Goal: Transaction & Acquisition: Purchase product/service

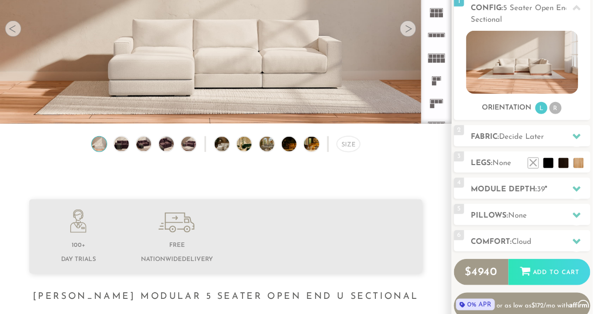
scroll to position [133, 0]
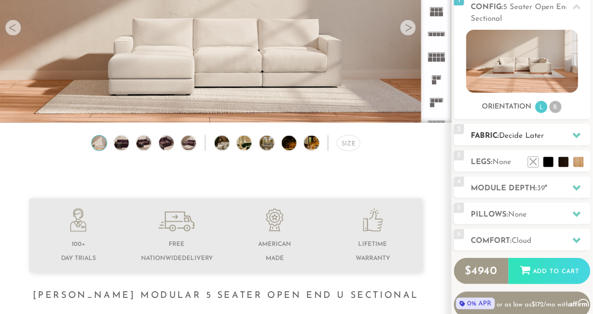
click at [533, 138] on span "Decide Later" at bounding box center [521, 136] width 45 height 8
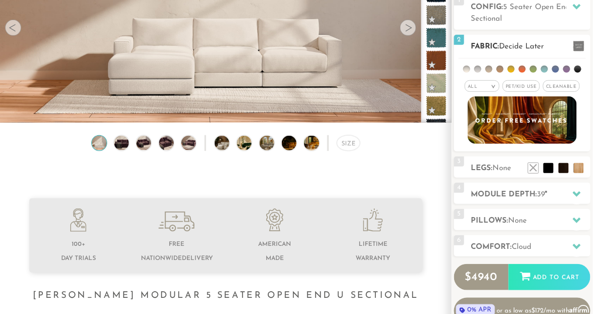
click at [490, 84] on div "All >" at bounding box center [482, 86] width 35 height 12
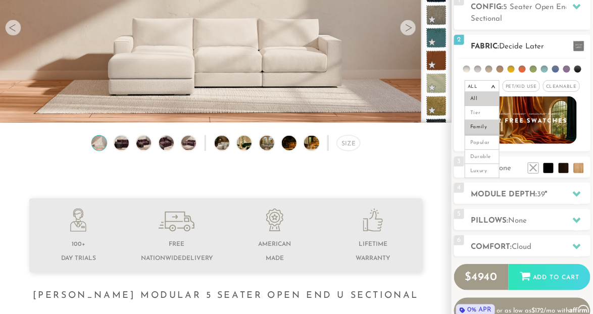
click at [481, 129] on li "Family" at bounding box center [482, 127] width 35 height 14
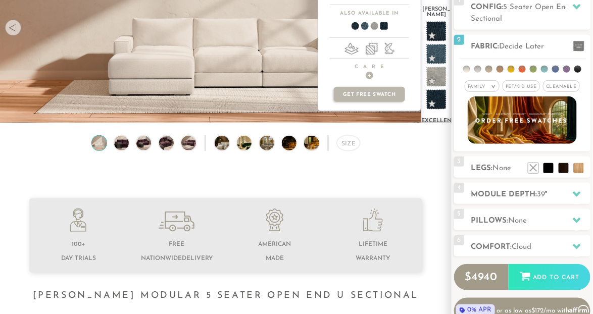
scroll to position [1766, 0]
click at [437, 86] on span at bounding box center [436, 98] width 25 height 25
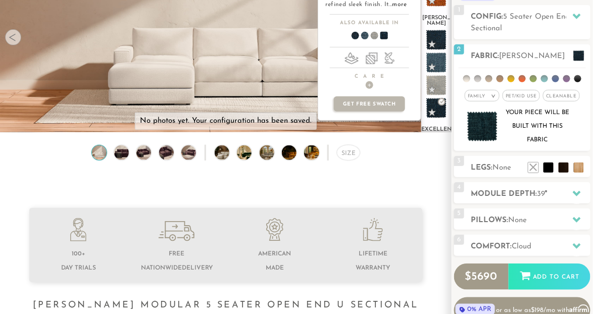
scroll to position [120, 0]
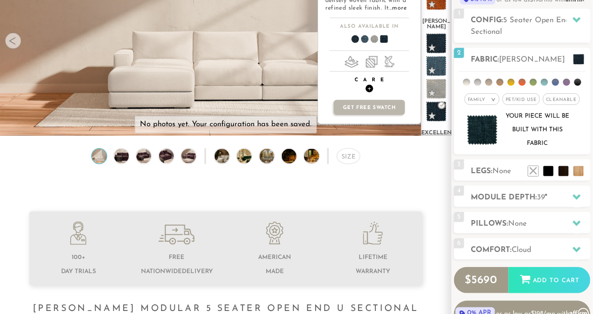
click at [368, 86] on span "+" at bounding box center [370, 89] width 8 height 8
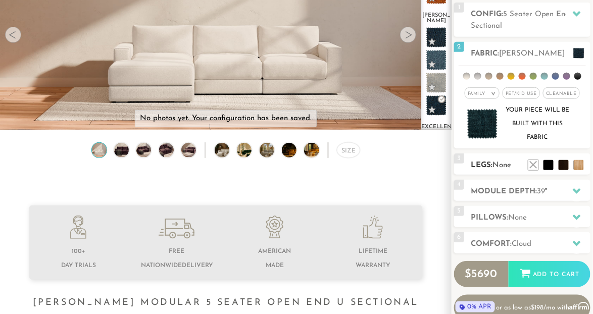
scroll to position [128, 0]
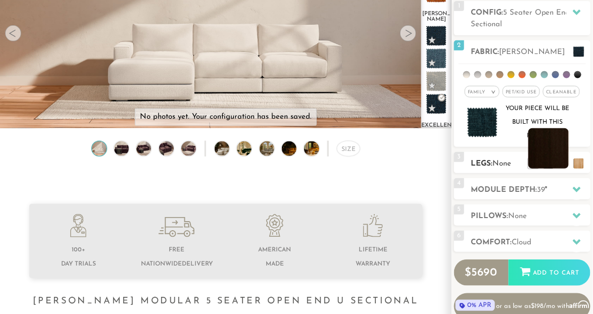
click at [563, 162] on li at bounding box center [549, 148] width 40 height 40
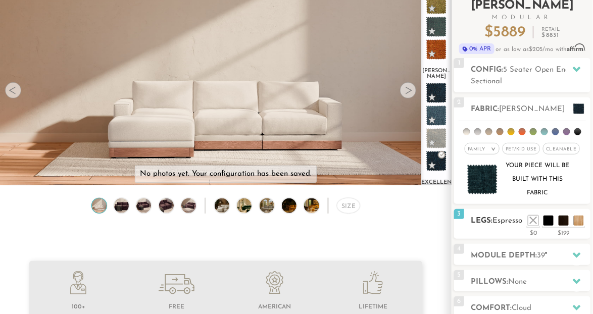
scroll to position [83, 0]
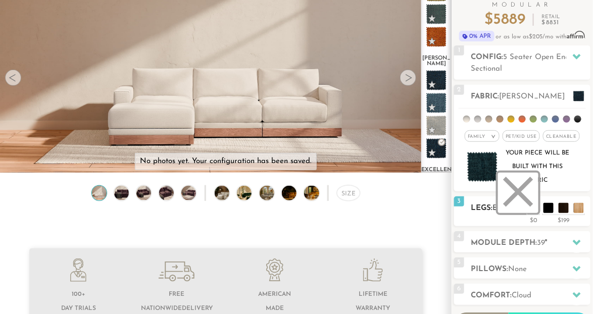
click at [534, 213] on li at bounding box center [518, 193] width 40 height 40
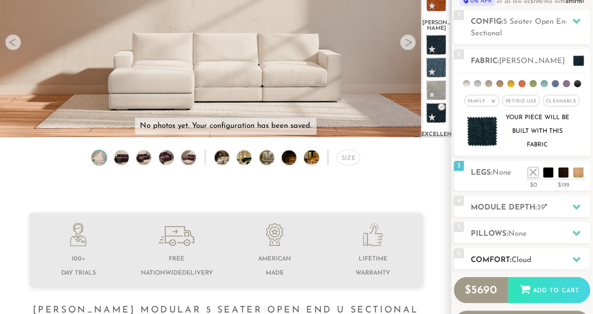
scroll to position [121, 0]
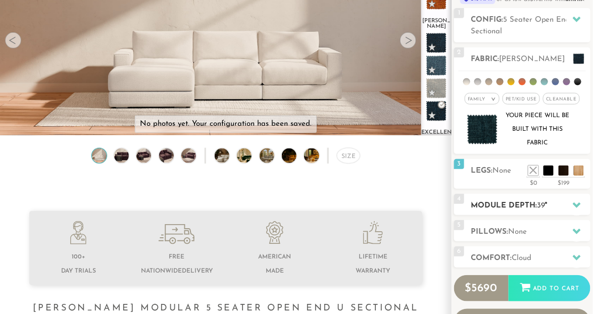
click at [517, 211] on h2 "Module Depth: 39 "" at bounding box center [531, 206] width 120 height 12
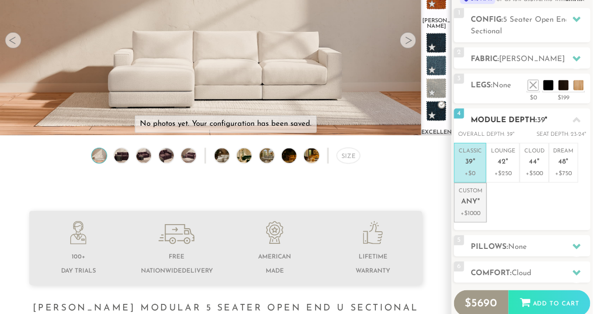
click at [473, 209] on p "+$1000" at bounding box center [471, 213] width 24 height 9
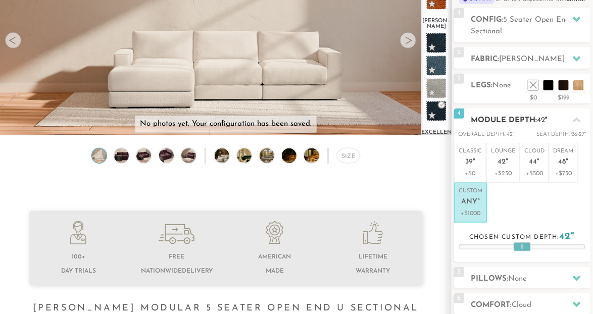
click at [496, 245] on div at bounding box center [522, 247] width 125 height 4
click at [507, 245] on div at bounding box center [522, 247] width 125 height 4
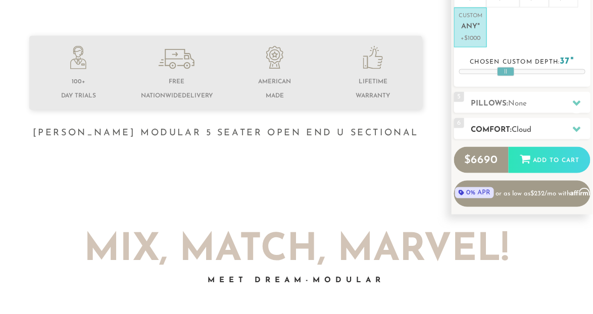
scroll to position [287, 0]
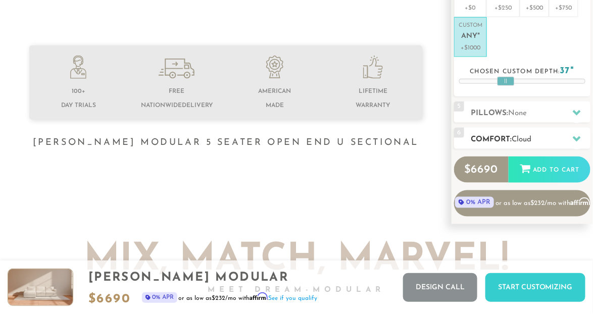
click at [546, 142] on h2 "Comfort: the Cloud" at bounding box center [531, 140] width 120 height 12
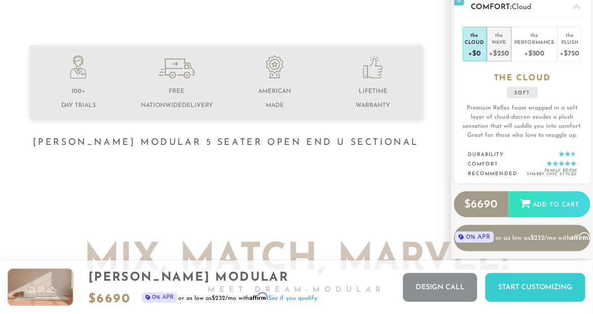
click at [498, 42] on div "Wave" at bounding box center [500, 41] width 20 height 7
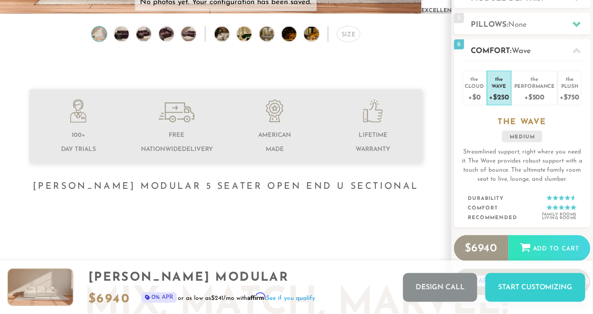
scroll to position [220, 0]
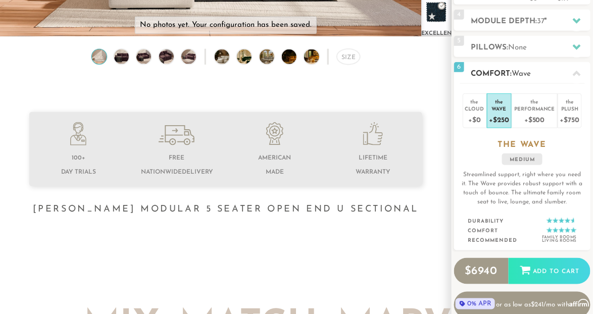
click at [577, 76] on icon at bounding box center [577, 74] width 8 height 8
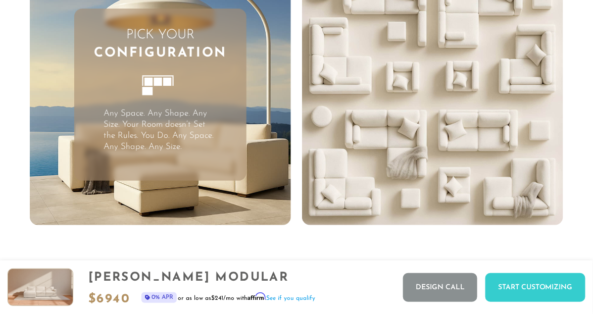
scroll to position [2223, 0]
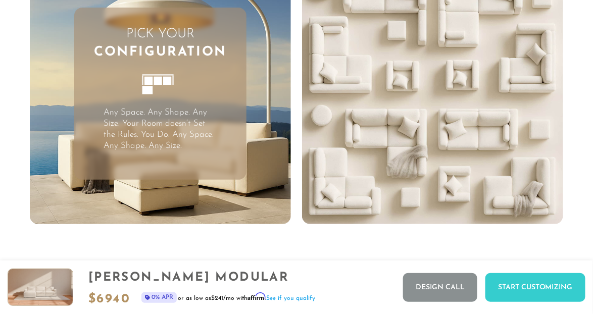
click at [160, 84] on rect at bounding box center [158, 80] width 8 height 8
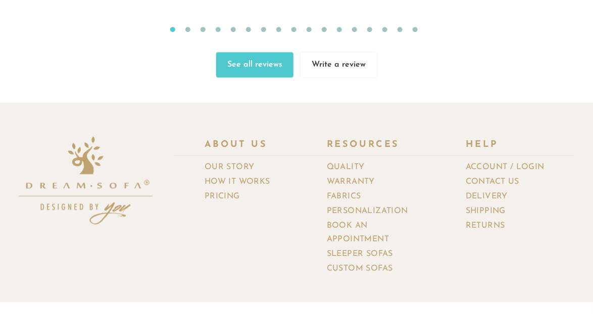
scroll to position [10326, 0]
click at [365, 204] on link "Personalization" at bounding box center [371, 211] width 89 height 15
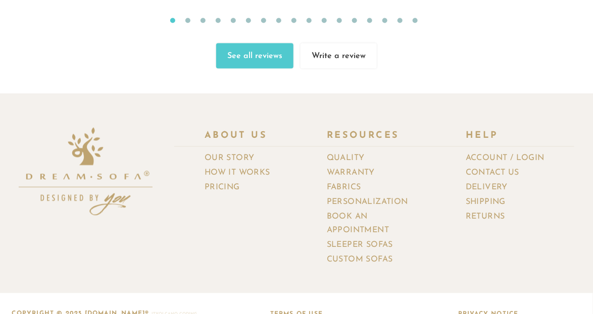
scroll to position [10274, 0]
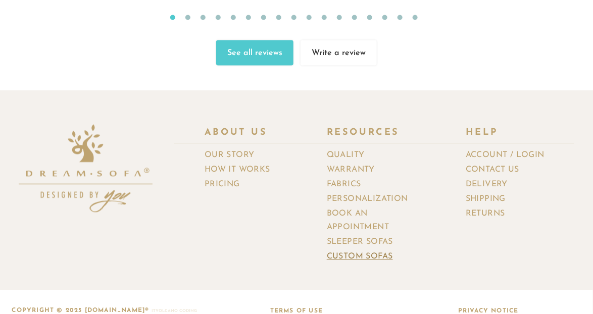
click at [368, 254] on link "Custom Sofas" at bounding box center [364, 257] width 74 height 15
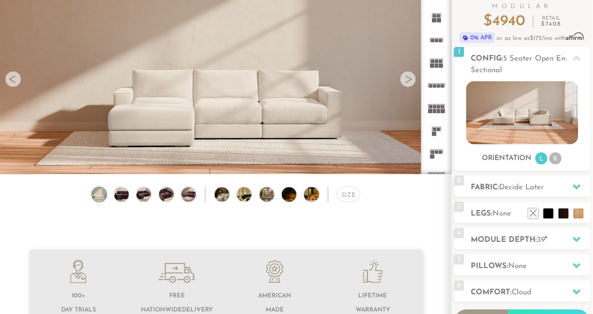
scroll to position [93, 0]
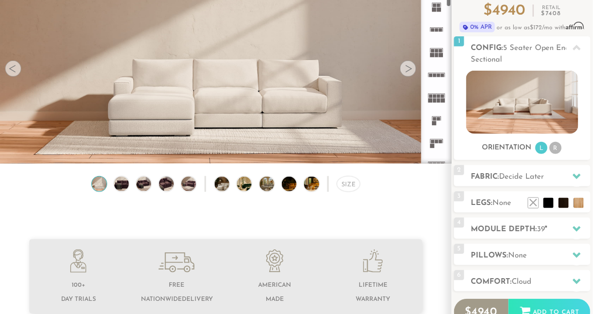
click at [438, 30] on icon at bounding box center [437, 29] width 23 height 23
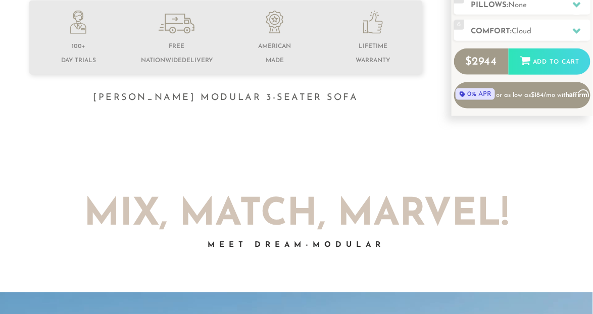
scroll to position [148, 0]
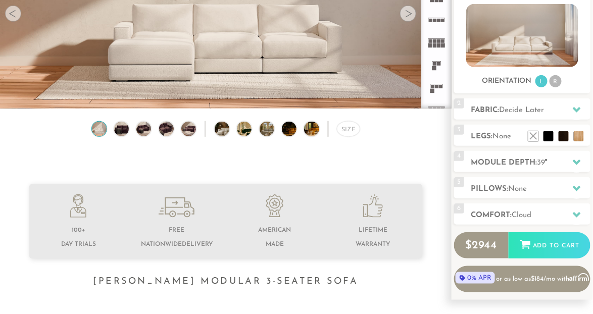
click at [421, 207] on li at bounding box center [373, 223] width 98 height 57
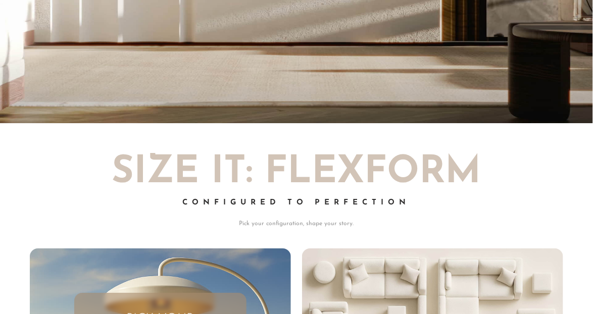
scroll to position [0, 0]
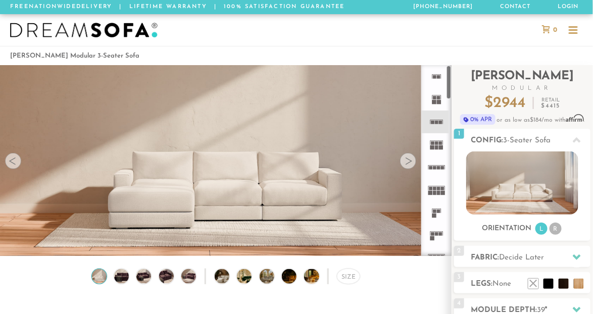
click at [430, 80] on icon at bounding box center [437, 76] width 23 height 23
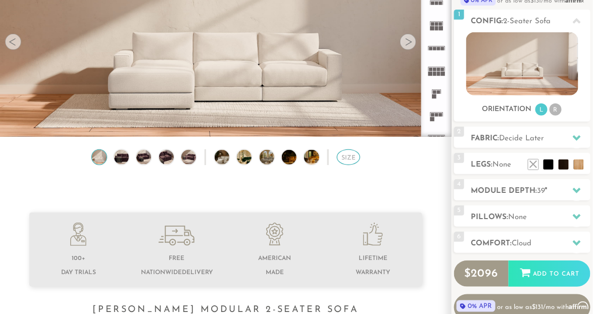
click at [347, 163] on div "Size" at bounding box center [349, 158] width 24 height 16
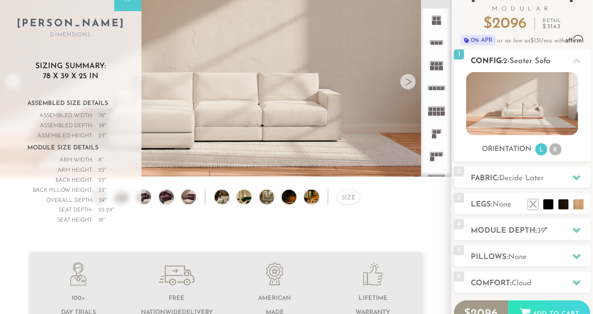
scroll to position [38, 0]
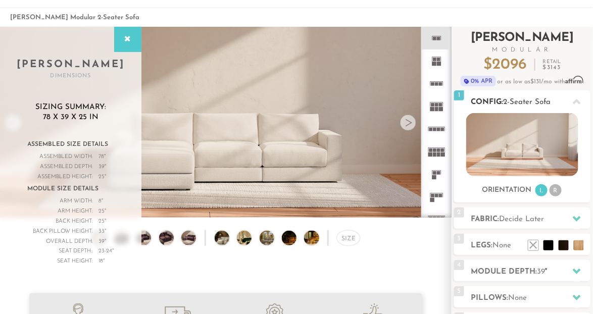
click at [576, 100] on icon at bounding box center [577, 102] width 8 height 8
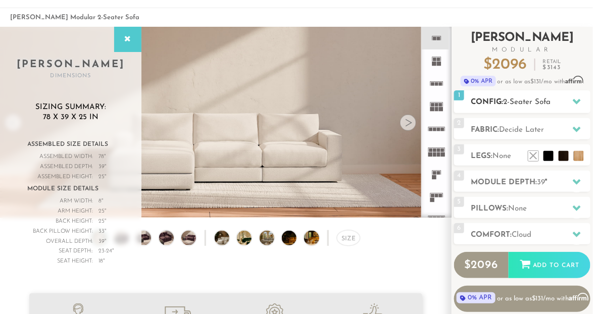
click at [542, 102] on span "2-Seater Sofa" at bounding box center [527, 103] width 48 height 8
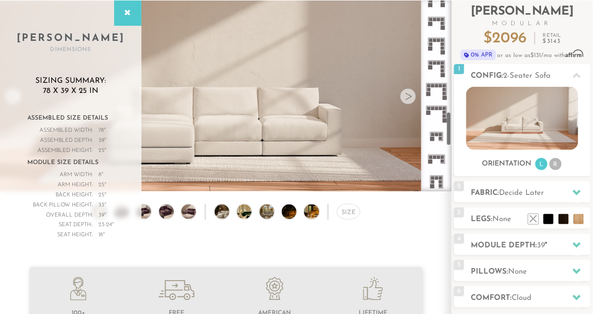
scroll to position [626, 0]
click at [437, 138] on icon at bounding box center [437, 136] width 23 height 23
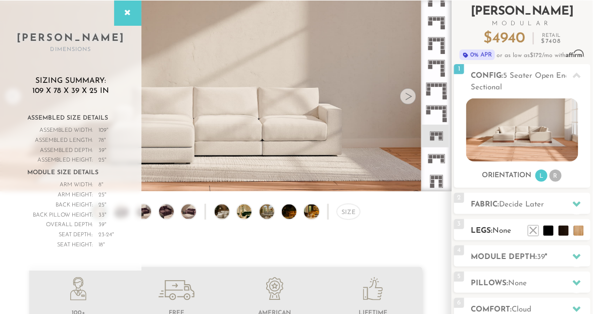
scroll to position [100, 0]
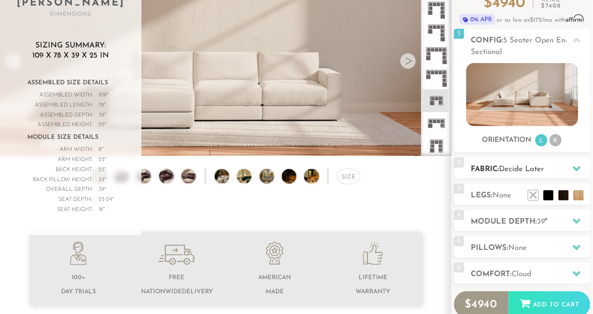
click at [519, 178] on div "2 Fabric: Decide Later" at bounding box center [522, 168] width 136 height 21
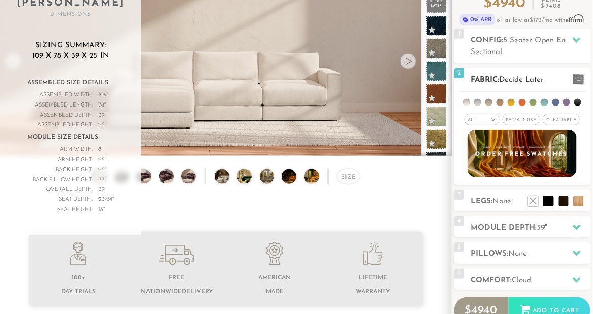
click at [483, 120] on div "All >" at bounding box center [482, 120] width 35 height 12
click at [564, 121] on span "Cleanable x" at bounding box center [561, 120] width 37 height 12
click at [484, 117] on div "All >" at bounding box center [479, 120] width 35 height 12
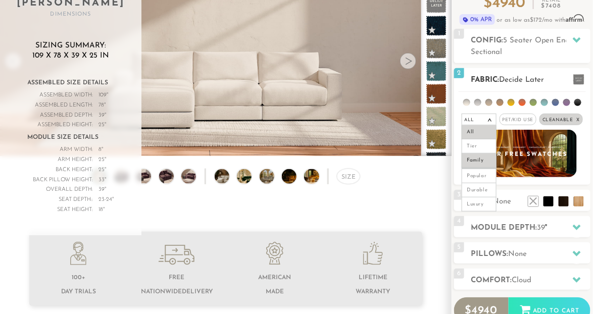
click at [479, 164] on li "Family" at bounding box center [479, 161] width 35 height 14
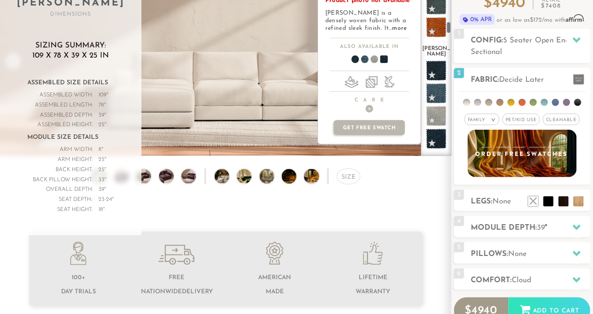
scroll to position [1757, 0]
click at [439, 128] on span at bounding box center [436, 140] width 25 height 25
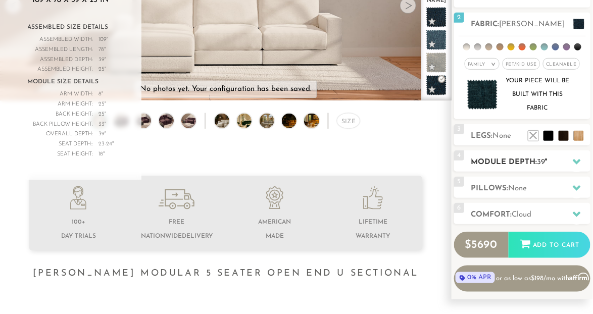
scroll to position [156, 0]
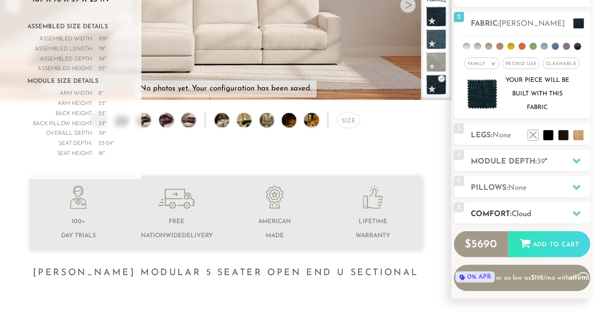
click at [538, 210] on h2 "Comfort: the Cloud" at bounding box center [531, 215] width 120 height 12
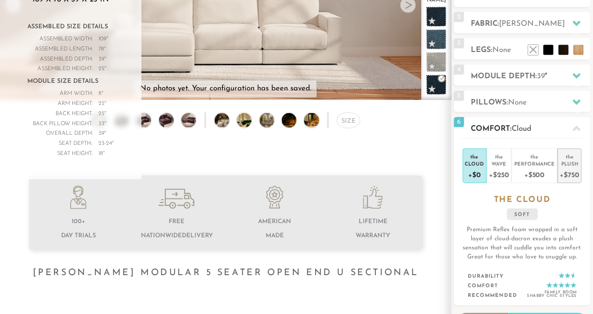
click at [567, 171] on div "+$750" at bounding box center [570, 174] width 19 height 15
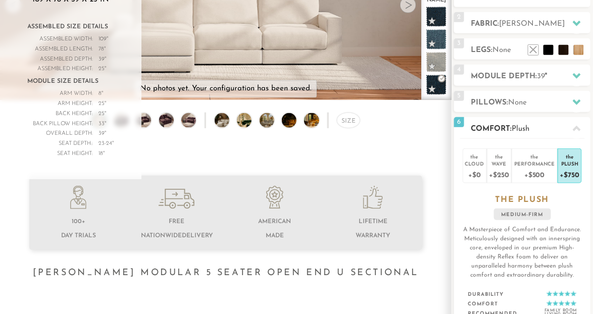
click at [567, 123] on h2 "Comfort: the Plush" at bounding box center [531, 129] width 120 height 12
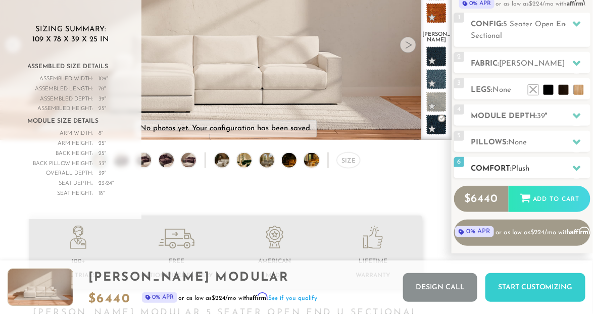
scroll to position [112, 0]
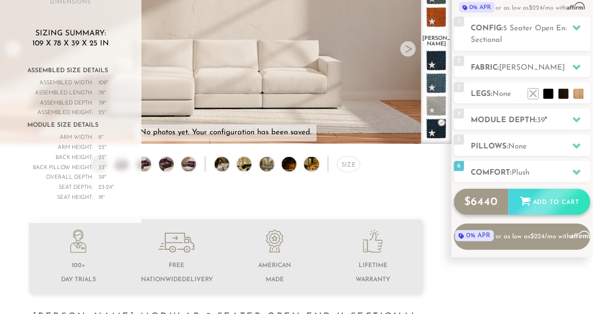
click at [562, 199] on div "Add to Cart" at bounding box center [550, 202] width 82 height 27
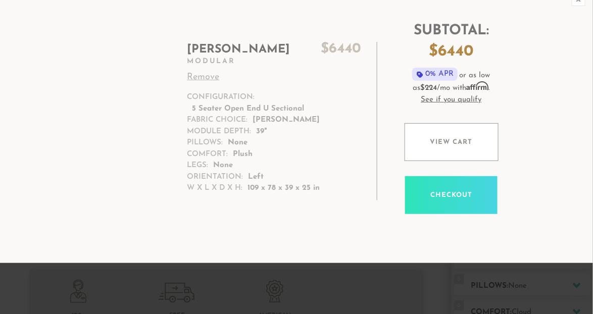
scroll to position [64, 0]
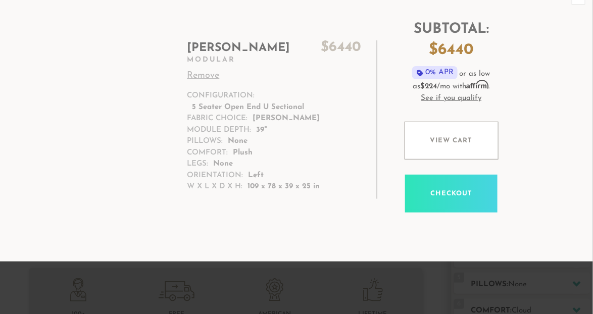
click at [473, 200] on link "Checkout" at bounding box center [451, 194] width 93 height 38
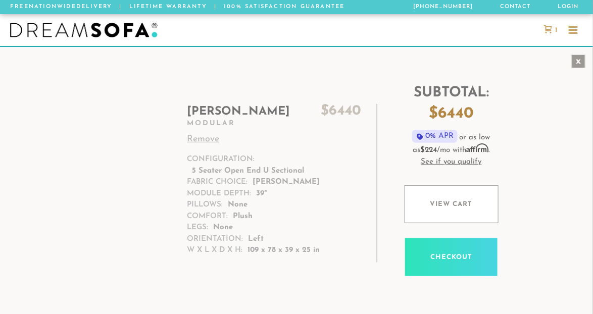
click at [574, 57] on div "x" at bounding box center [579, 62] width 14 height 14
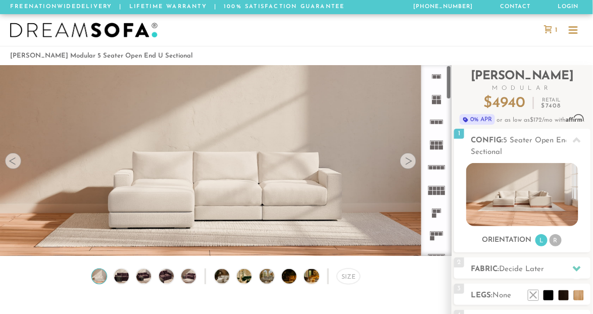
click at [439, 77] on rect at bounding box center [439, 77] width 4 height 4
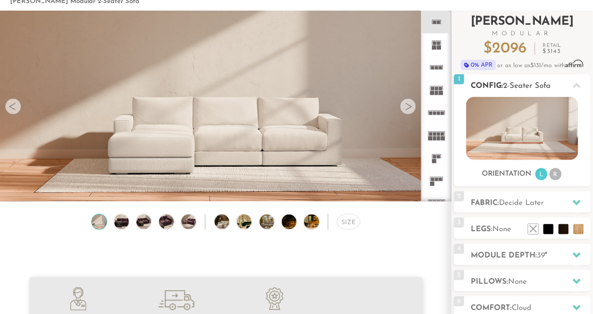
scroll to position [77, 0]
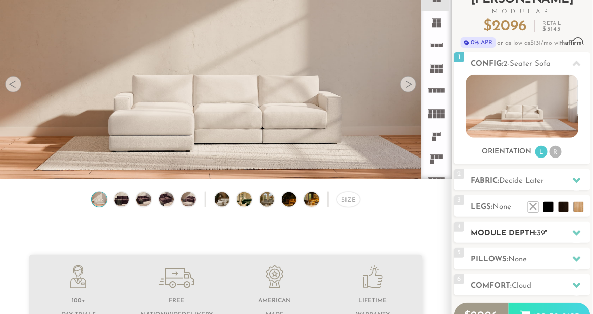
click at [507, 231] on h2 "Module Depth: 39 "" at bounding box center [531, 234] width 120 height 12
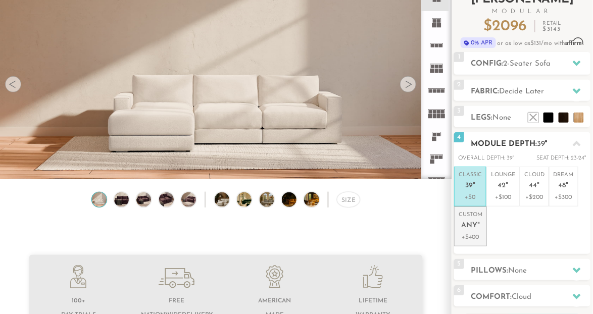
click at [480, 229] on em """ at bounding box center [479, 226] width 3 height 9
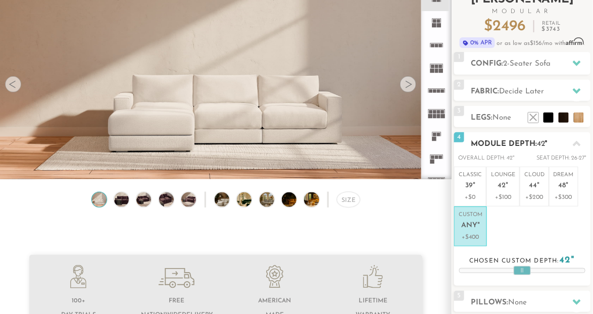
click at [503, 269] on div at bounding box center [522, 271] width 125 height 4
click at [512, 269] on div at bounding box center [506, 270] width 17 height 9
click at [578, 148] on icon at bounding box center [577, 144] width 8 height 8
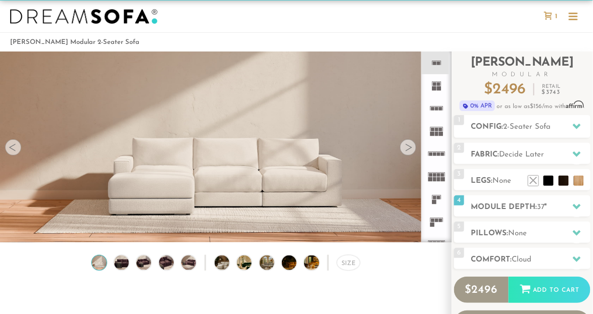
scroll to position [0, 0]
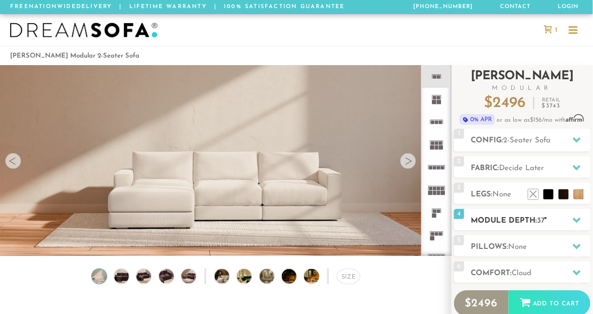
click at [517, 219] on h2 "Module Depth: 37 "" at bounding box center [531, 221] width 120 height 12
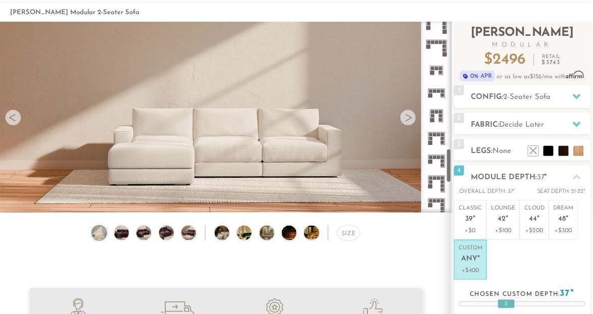
scroll to position [714, 0]
click at [441, 68] on rect at bounding box center [441, 68] width 4 height 4
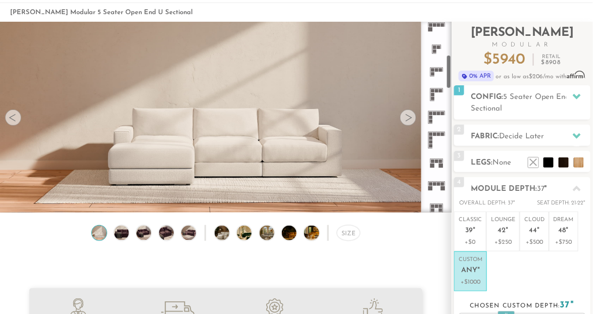
scroll to position [179, 0]
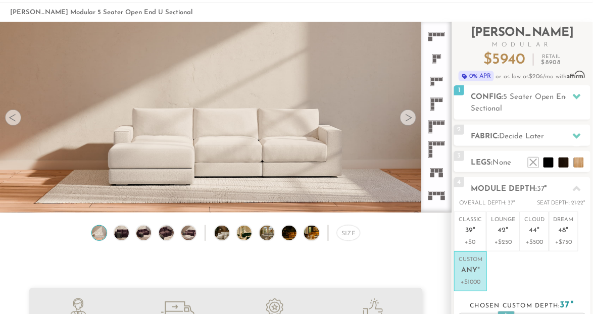
click at [437, 88] on icon at bounding box center [437, 81] width 23 height 23
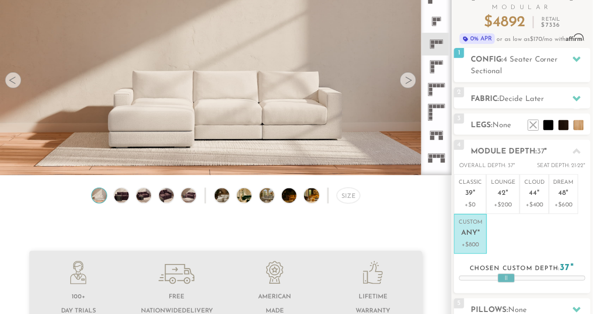
scroll to position [84, 0]
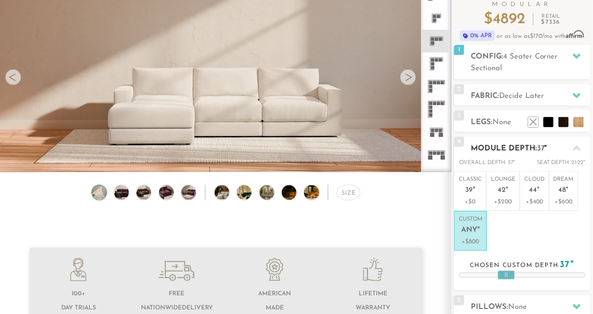
click at [577, 149] on icon at bounding box center [577, 149] width 8 height 8
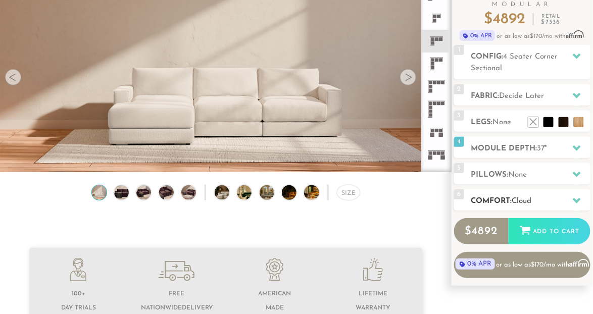
click at [544, 197] on h2 "Comfort: the Cloud" at bounding box center [531, 202] width 120 height 12
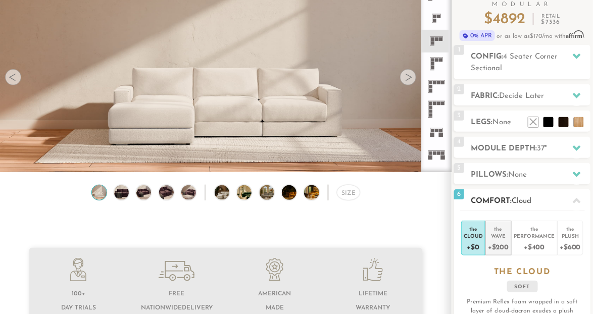
click at [505, 247] on div "+$200" at bounding box center [498, 247] width 21 height 15
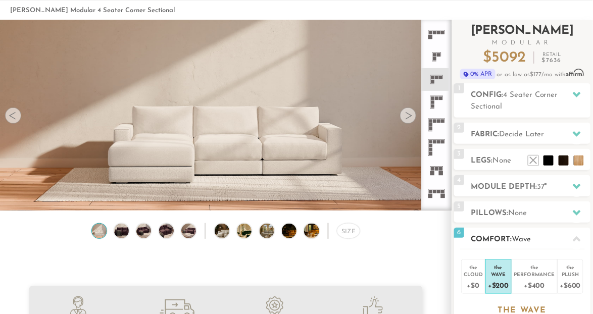
scroll to position [47, 0]
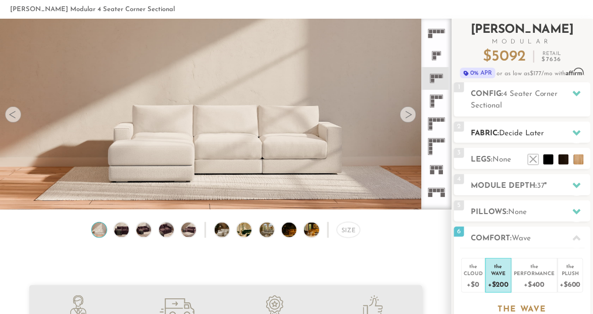
click at [503, 129] on h2 "Fabric: Decide Later" at bounding box center [531, 134] width 120 height 12
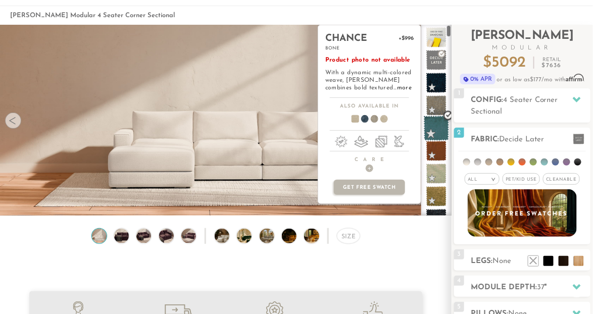
scroll to position [0, 0]
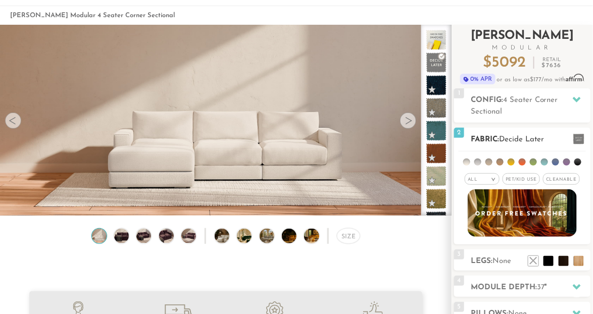
click at [493, 180] on em ">" at bounding box center [494, 179] width 8 height 5
click at [490, 220] on li "Family" at bounding box center [482, 220] width 35 height 14
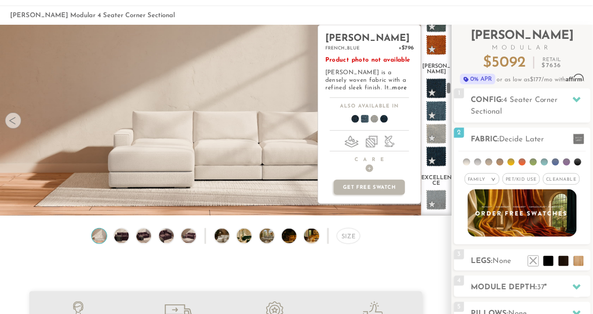
scroll to position [1803, 0]
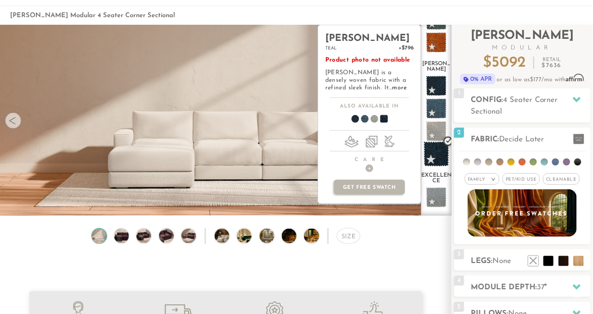
click at [436, 142] on span at bounding box center [436, 154] width 25 height 25
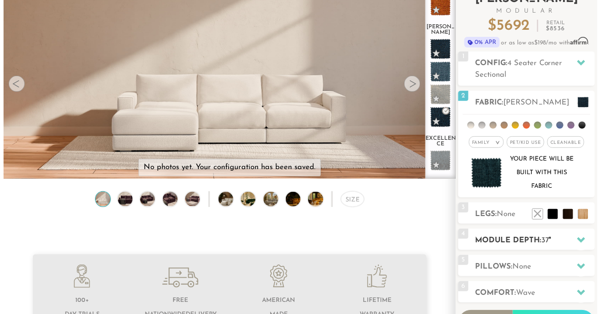
scroll to position [72, 0]
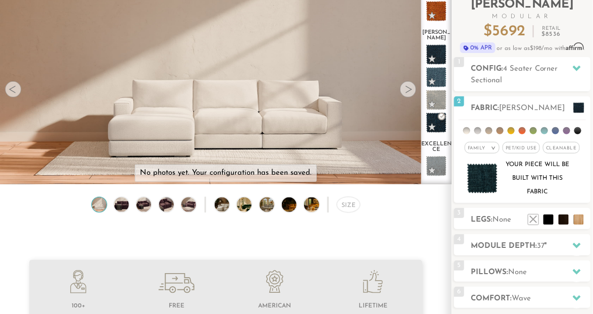
click at [368, 157] on img at bounding box center [226, 183] width 452 height 452
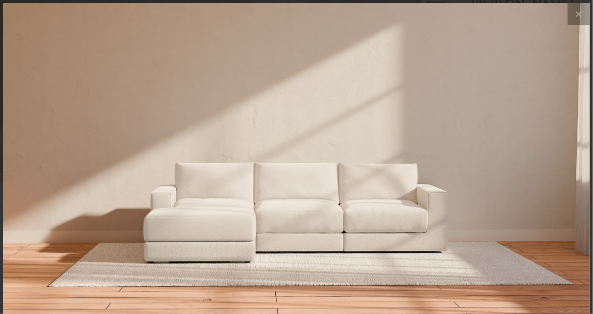
scroll to position [10661, 593]
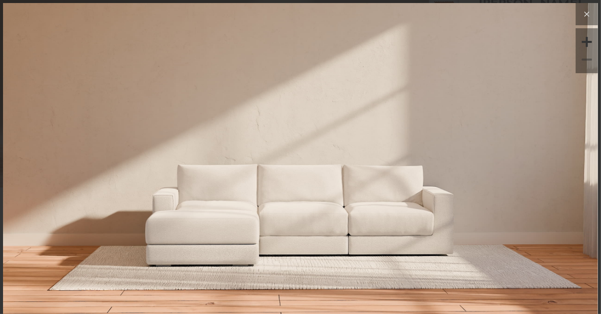
click at [582, 16] on icon at bounding box center [586, 14] width 12 height 12
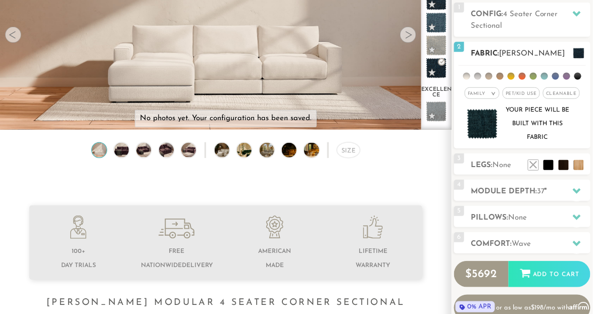
scroll to position [124, 0]
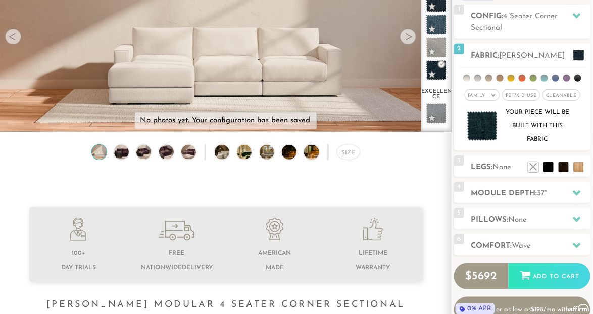
click at [412, 37] on div at bounding box center [408, 37] width 16 height 16
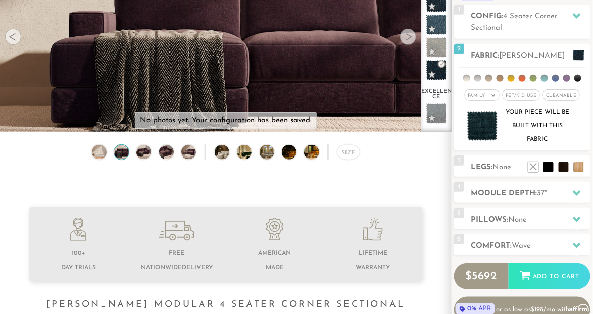
click at [412, 37] on div at bounding box center [408, 37] width 16 height 16
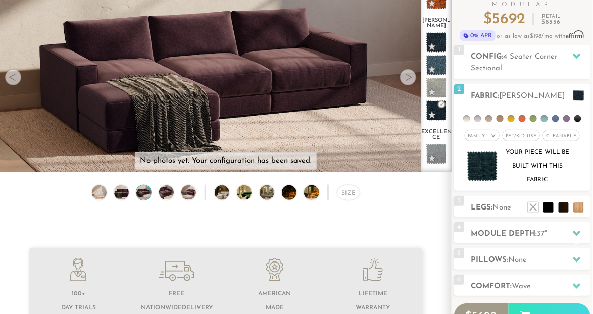
scroll to position [81, 0]
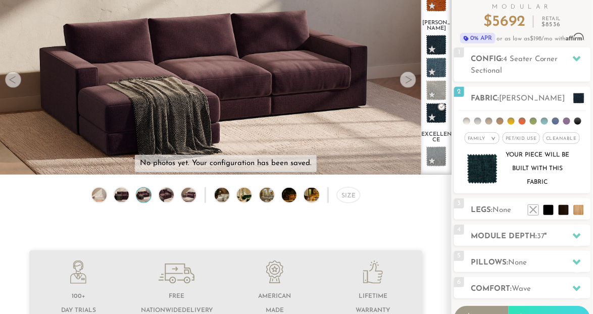
click at [407, 78] on div at bounding box center [408, 80] width 16 height 16
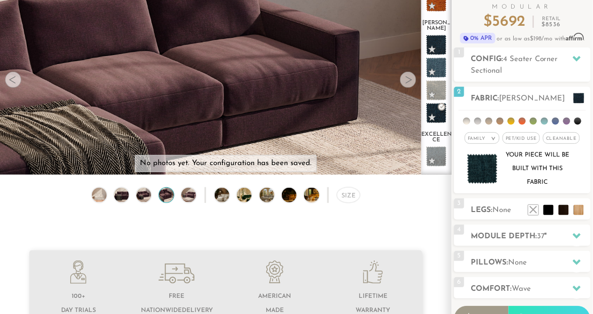
click at [407, 78] on div at bounding box center [408, 80] width 16 height 16
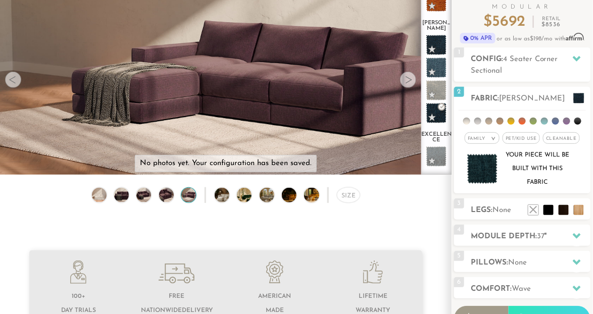
click at [407, 78] on div at bounding box center [408, 80] width 16 height 16
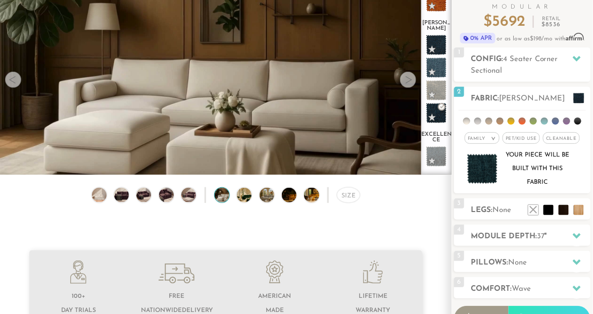
click at [407, 78] on div at bounding box center [408, 80] width 16 height 16
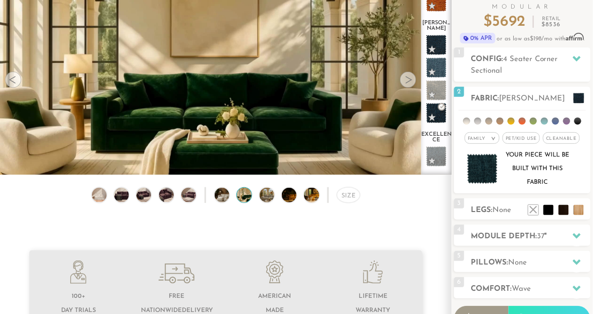
click at [407, 78] on div at bounding box center [408, 80] width 16 height 16
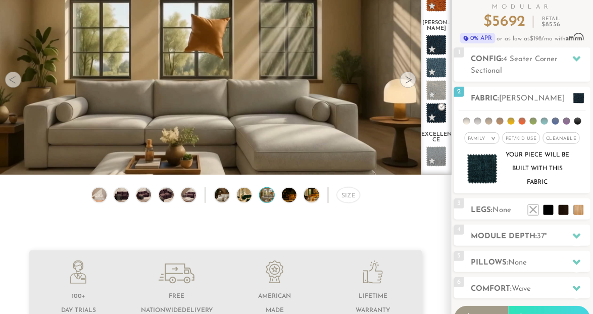
click at [407, 78] on div at bounding box center [408, 80] width 16 height 16
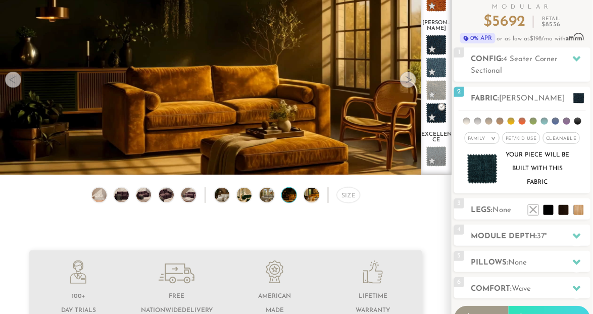
click at [407, 78] on div at bounding box center [408, 80] width 16 height 16
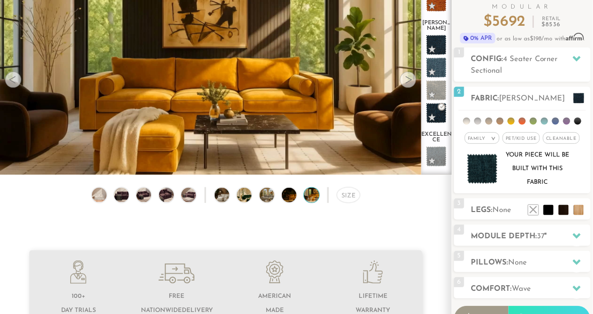
click at [407, 78] on div at bounding box center [408, 80] width 16 height 16
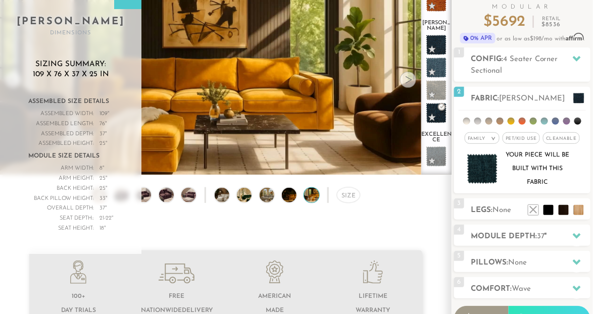
click at [407, 78] on div at bounding box center [408, 80] width 16 height 16
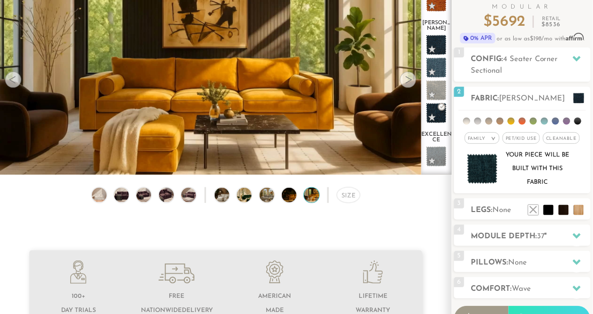
click at [407, 78] on div at bounding box center [408, 80] width 16 height 16
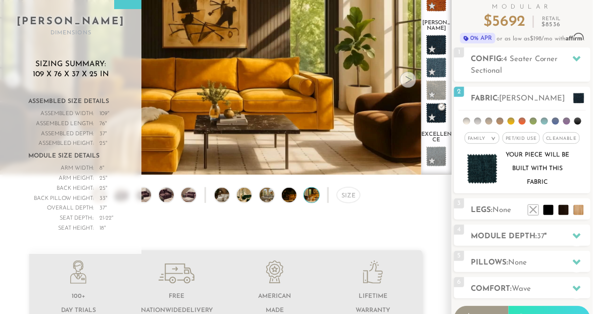
click at [407, 78] on div at bounding box center [408, 80] width 16 height 16
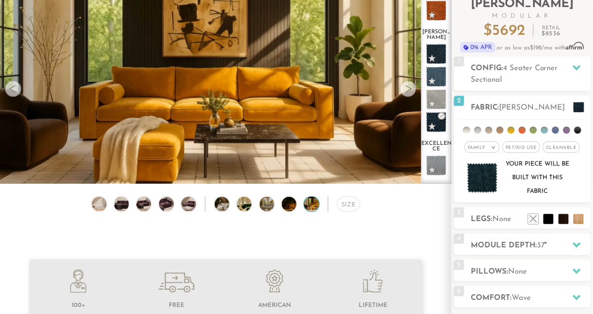
scroll to position [73, 0]
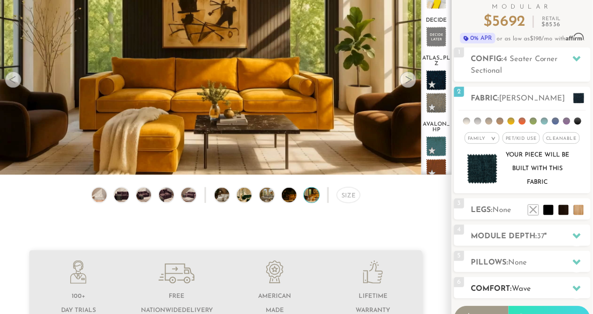
scroll to position [81, 0]
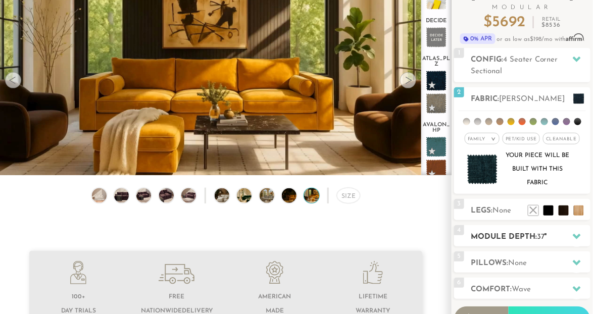
click at [509, 228] on div "4 Module Depth: 37 "" at bounding box center [522, 235] width 136 height 21
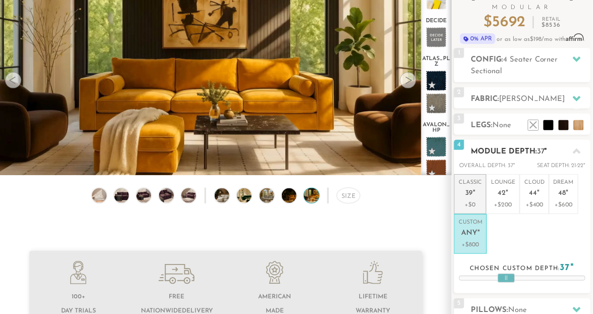
click at [476, 199] on p "Classic 39 "" at bounding box center [470, 190] width 23 height 22
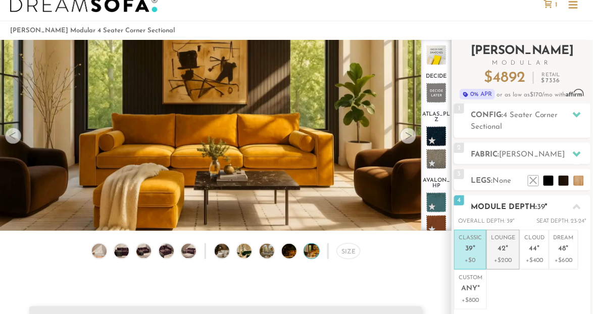
scroll to position [18, 0]
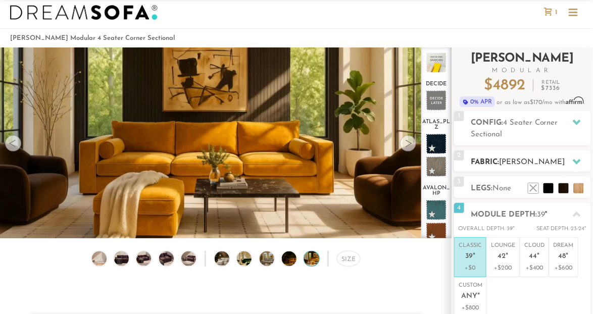
click at [519, 165] on span "[PERSON_NAME]" at bounding box center [532, 163] width 66 height 8
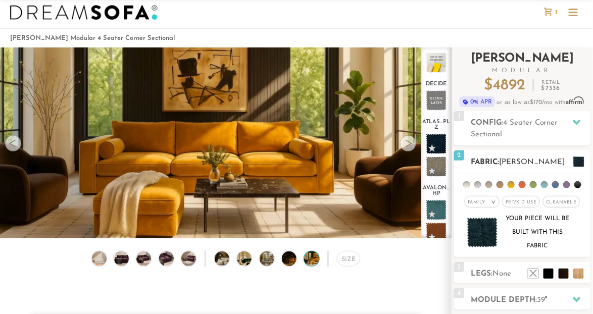
scroll to position [0, 0]
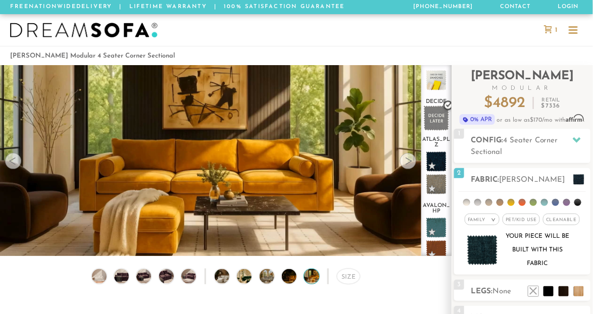
click at [437, 120] on span at bounding box center [436, 118] width 25 height 25
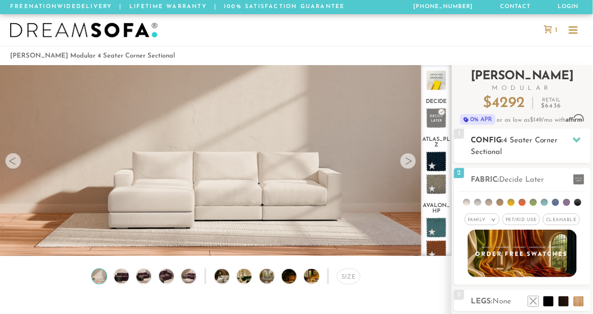
click at [561, 144] on h2 "Config: 4 Seater Corner Sectional" at bounding box center [531, 146] width 120 height 23
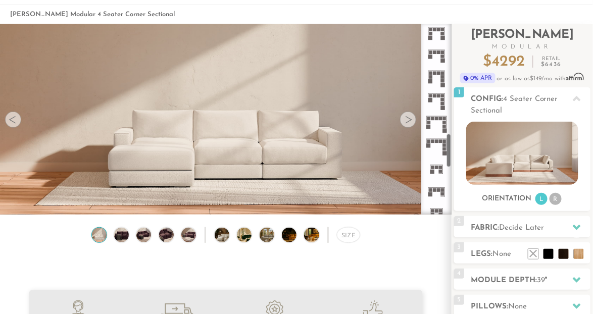
scroll to position [617, 0]
click at [439, 167] on icon at bounding box center [437, 169] width 23 height 23
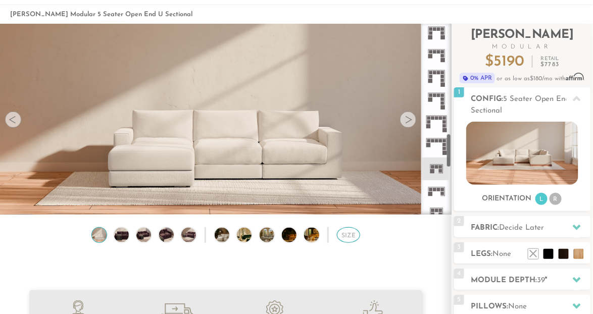
click at [347, 235] on div "Size" at bounding box center [349, 235] width 24 height 16
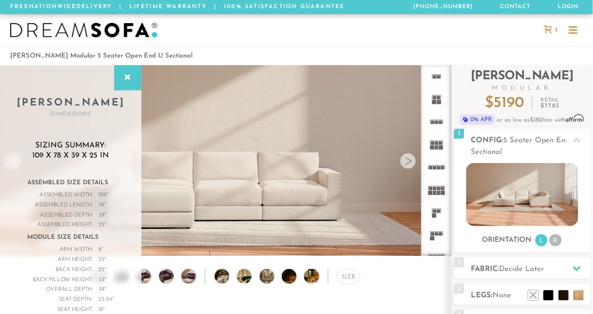
click at [440, 74] on rect at bounding box center [436, 74] width 9 height 1
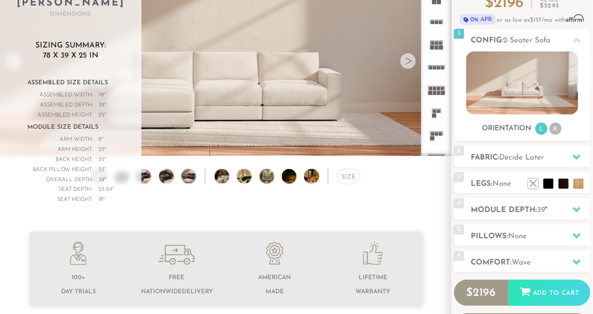
scroll to position [104, 0]
